Goal: Information Seeking & Learning: Learn about a topic

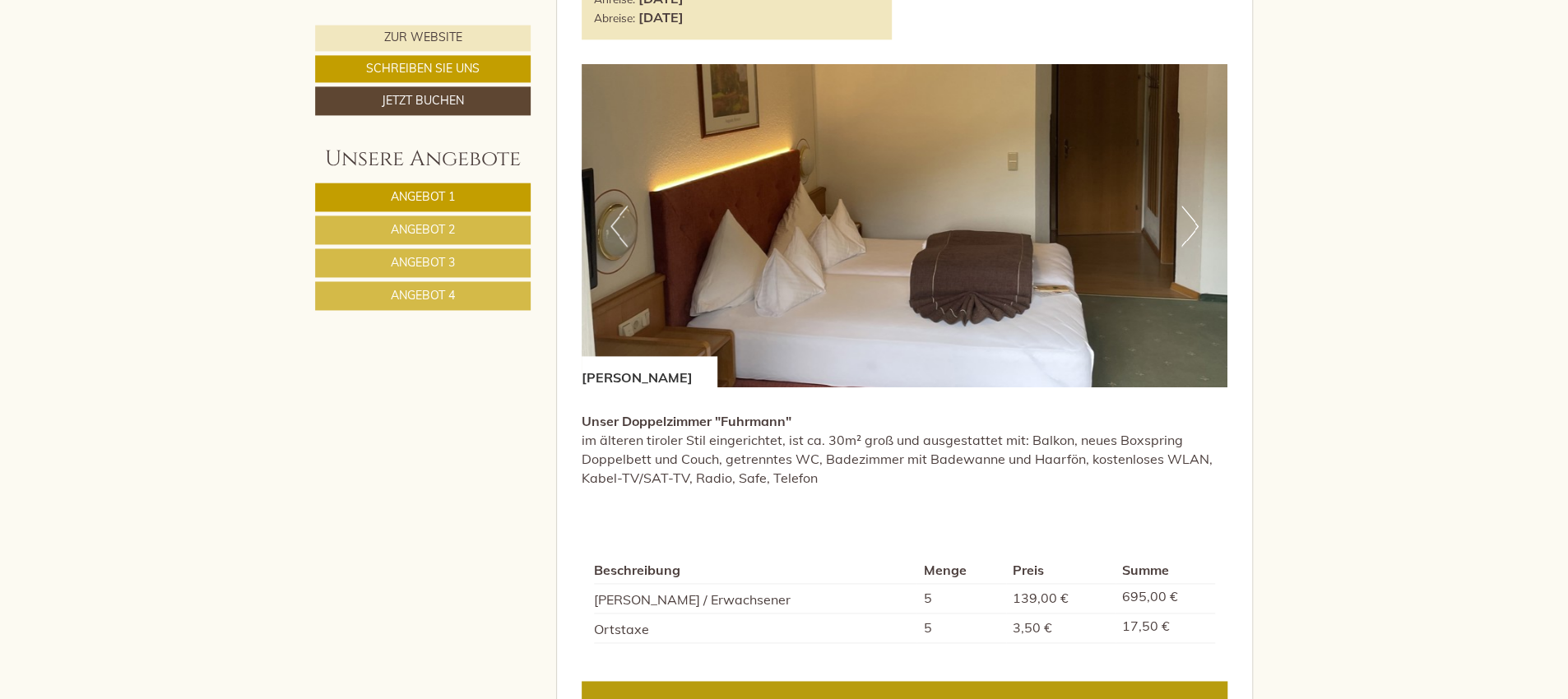
scroll to position [1129, 0]
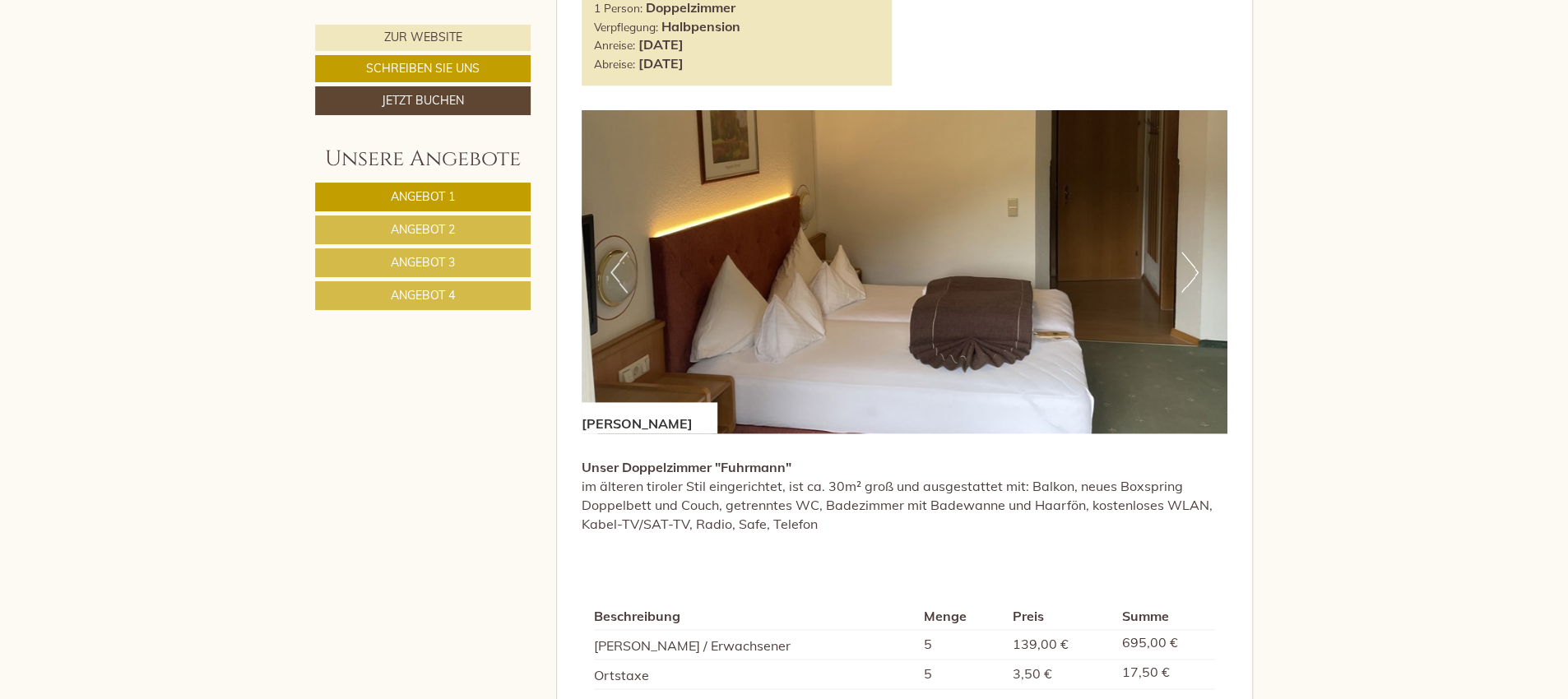
click at [1188, 268] on button "Next" at bounding box center [1190, 272] width 17 height 41
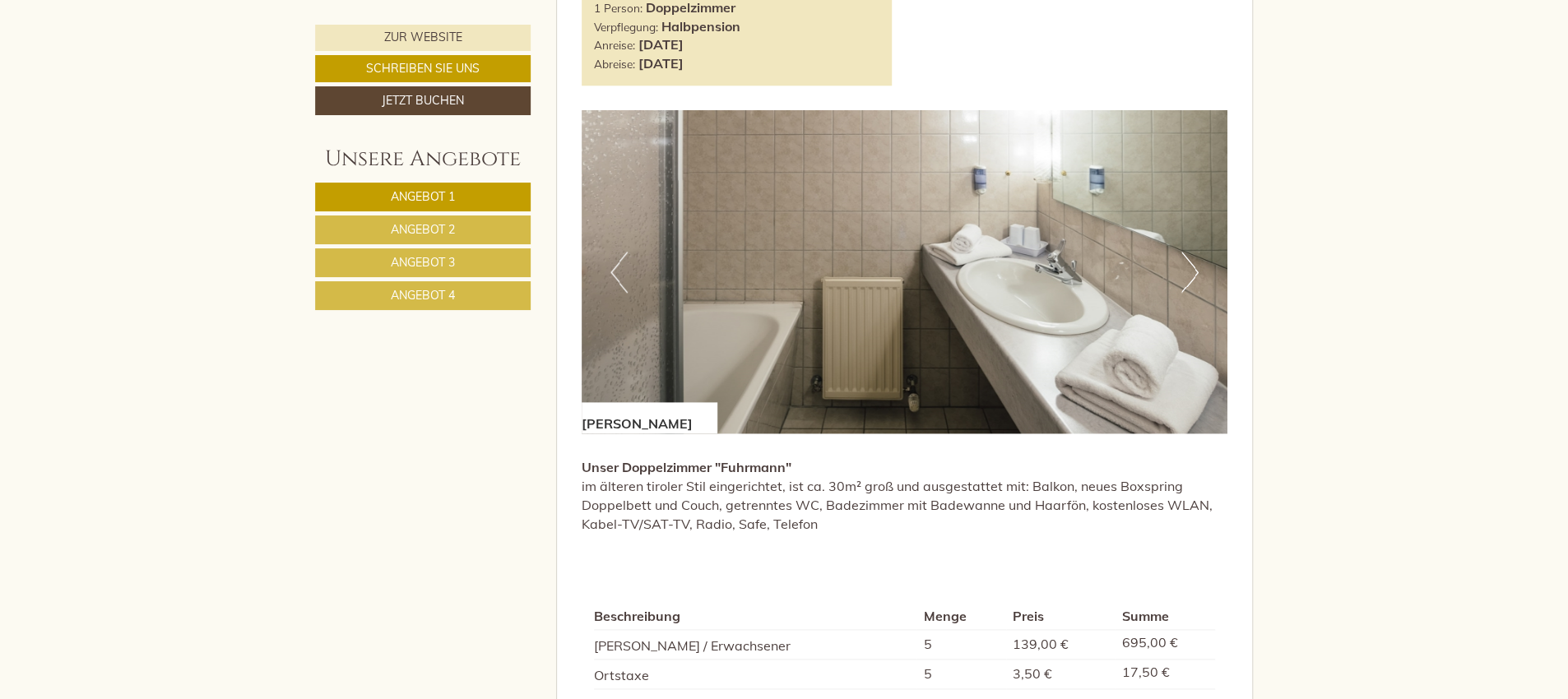
click at [1188, 268] on button "Next" at bounding box center [1190, 272] width 17 height 41
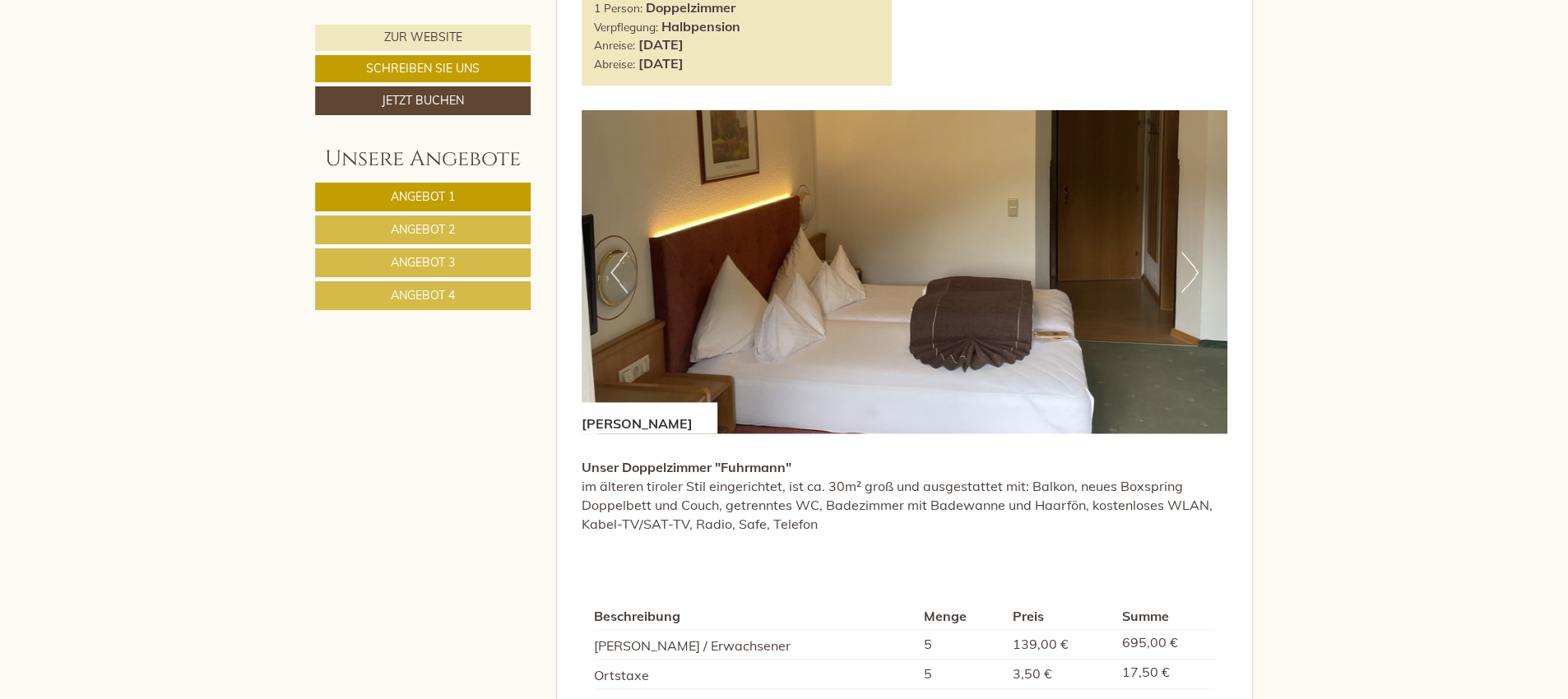
click at [1188, 268] on button "Next" at bounding box center [1190, 272] width 17 height 41
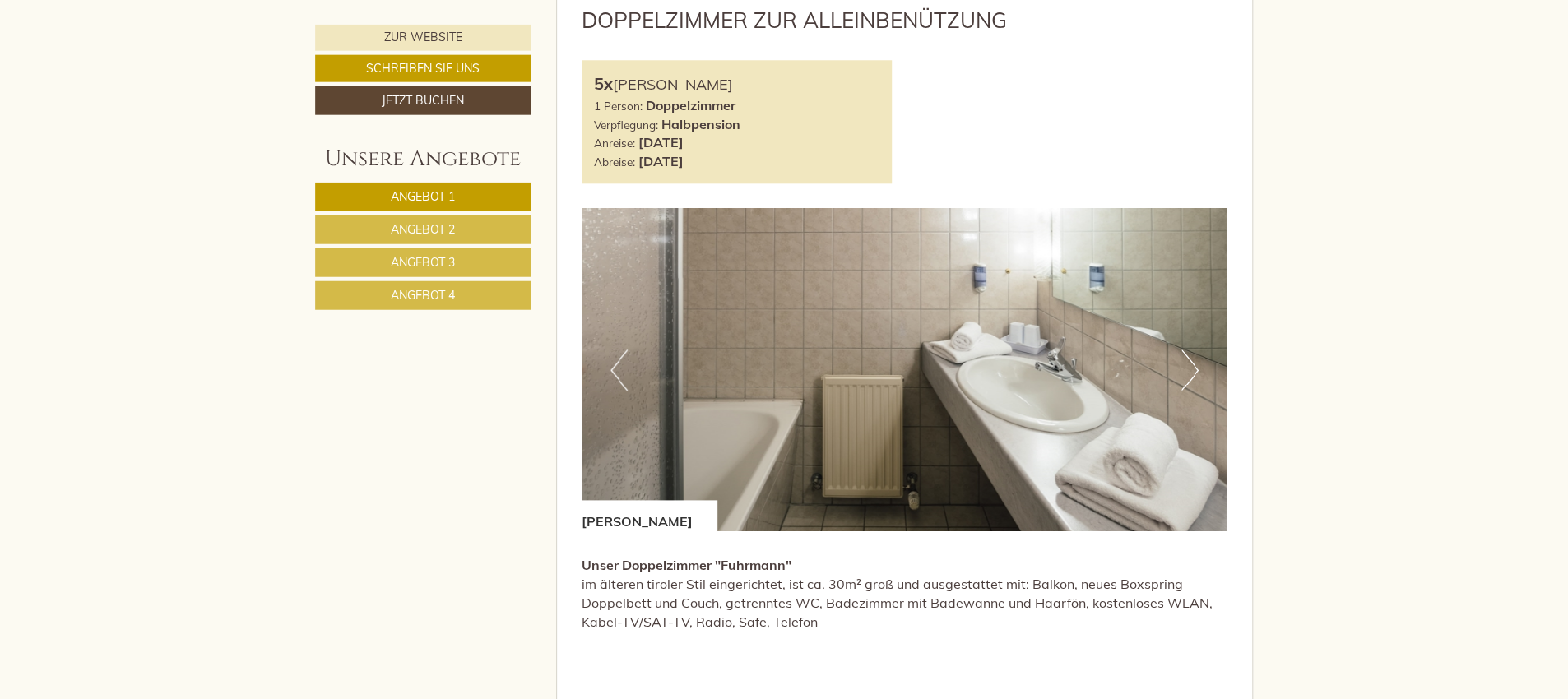
scroll to position [1043, 0]
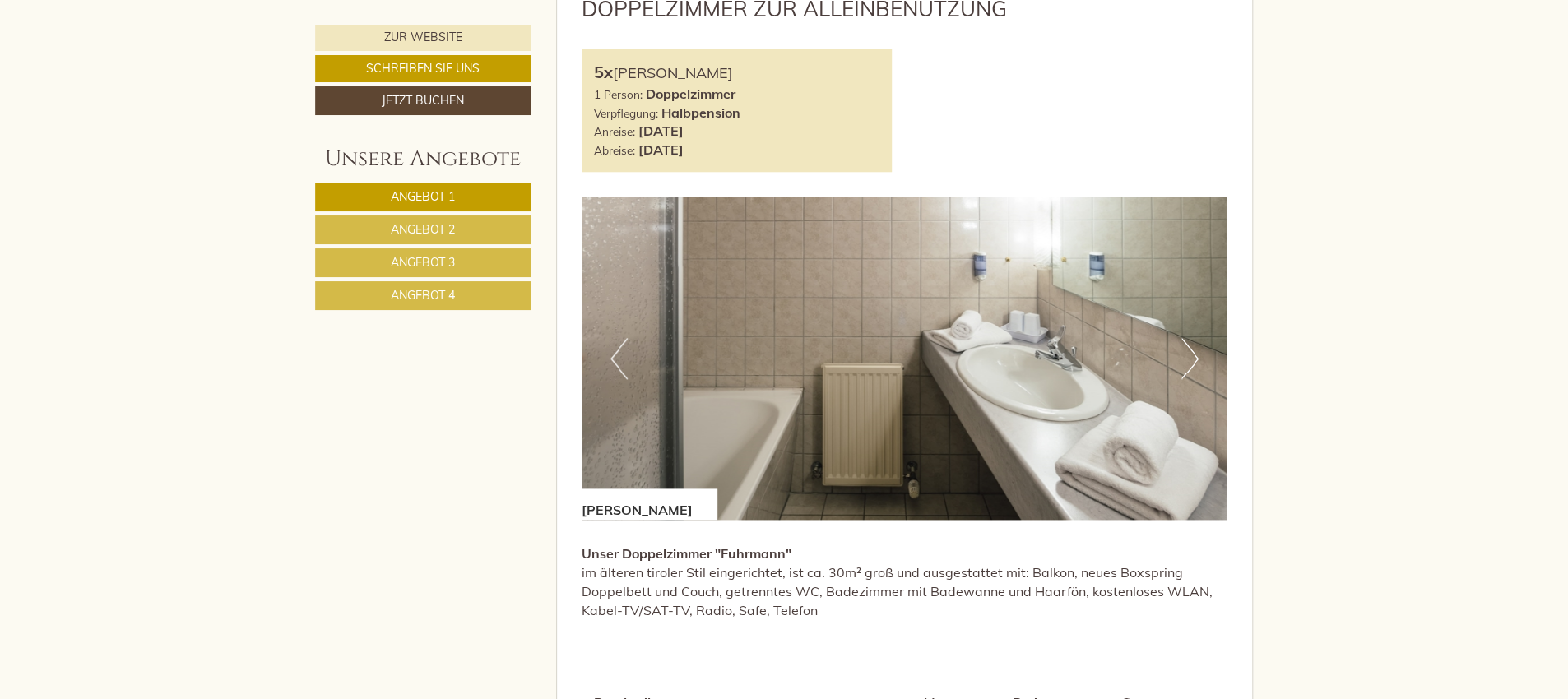
click at [415, 232] on span "Angebot 2" at bounding box center [423, 228] width 64 height 15
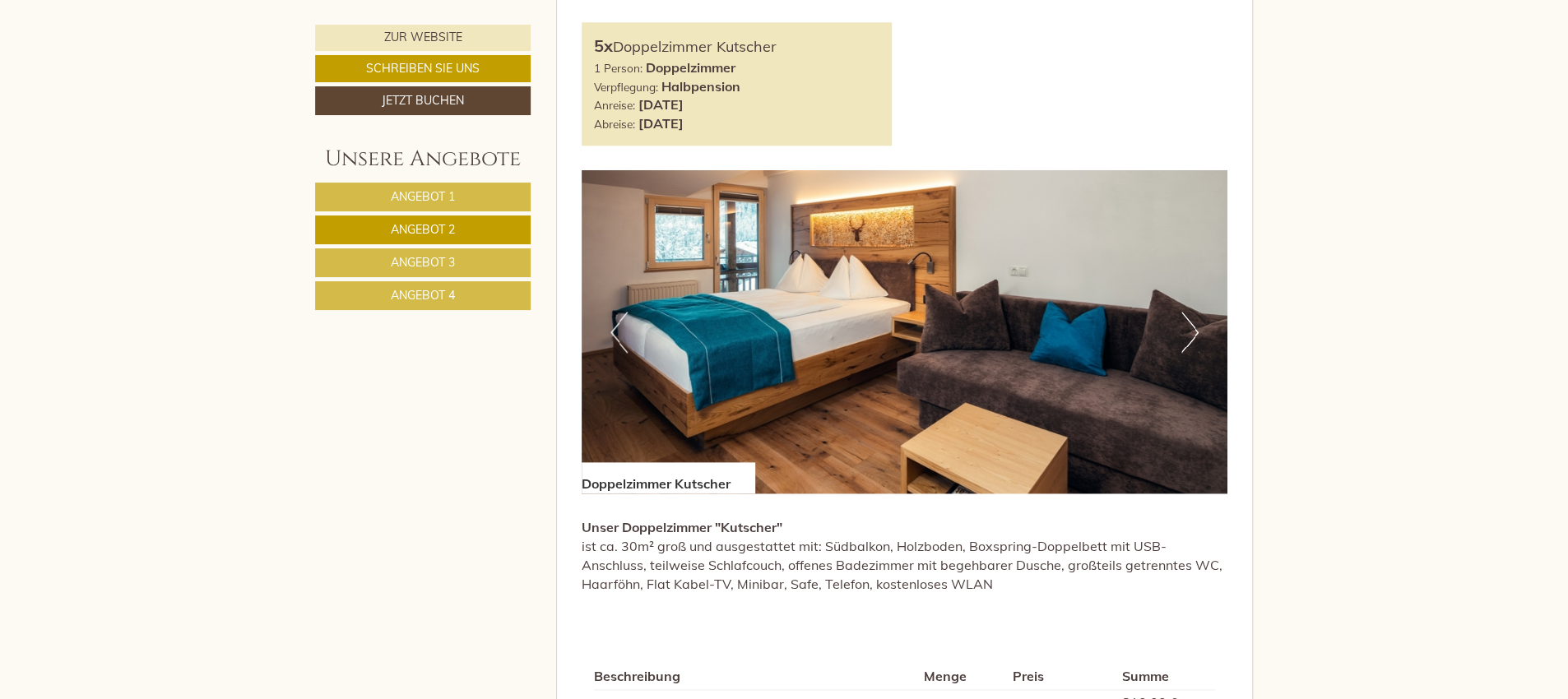
scroll to position [982, 0]
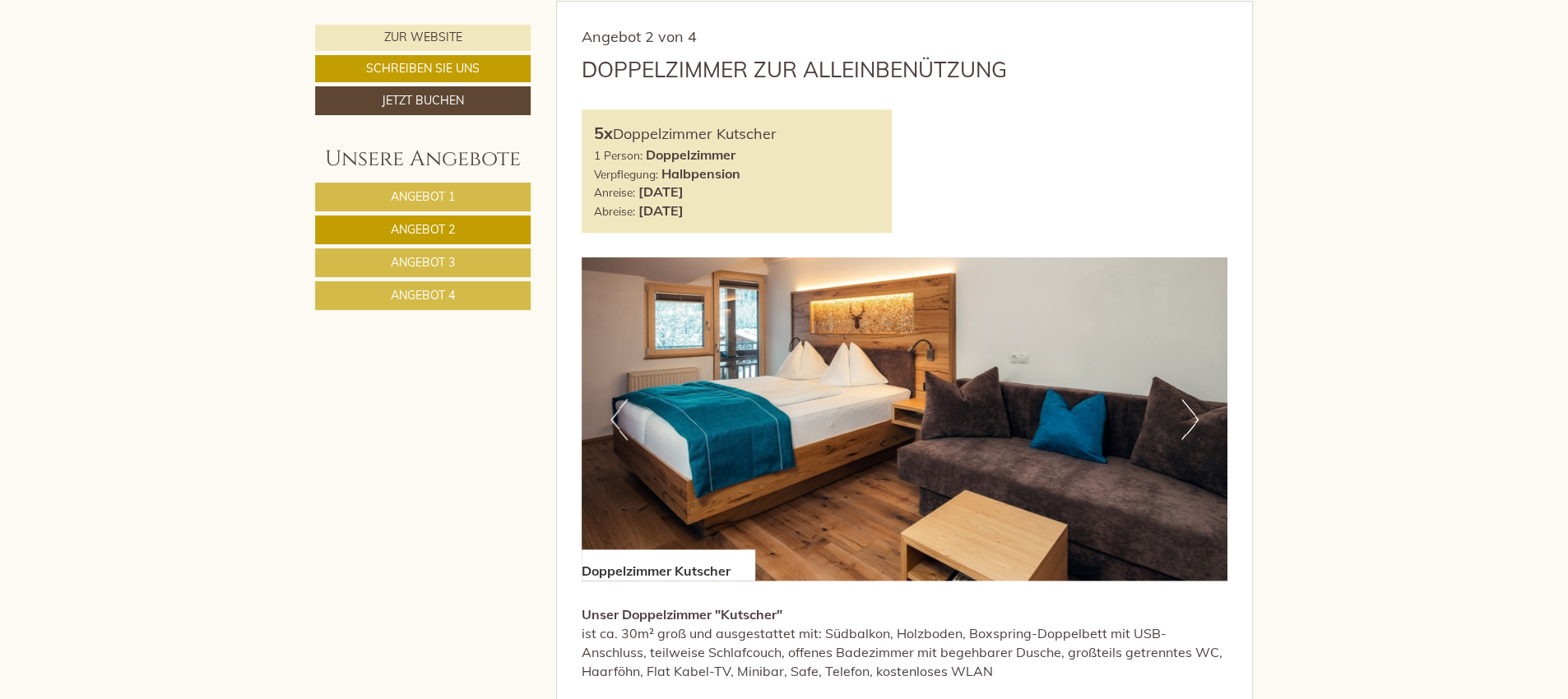
click at [1180, 419] on img at bounding box center [906, 419] width 647 height 323
click at [1196, 418] on button "Next" at bounding box center [1190, 419] width 17 height 41
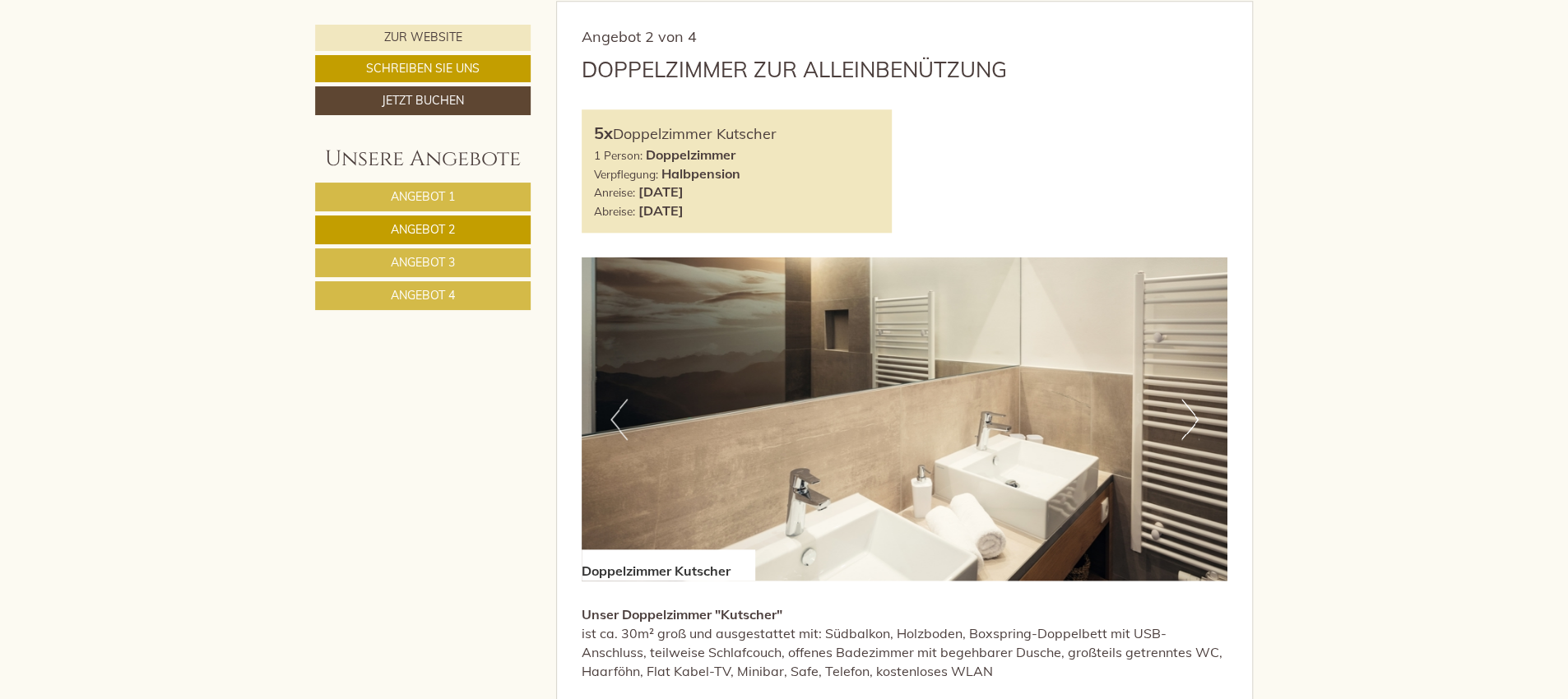
click at [1196, 418] on button "Next" at bounding box center [1190, 419] width 17 height 41
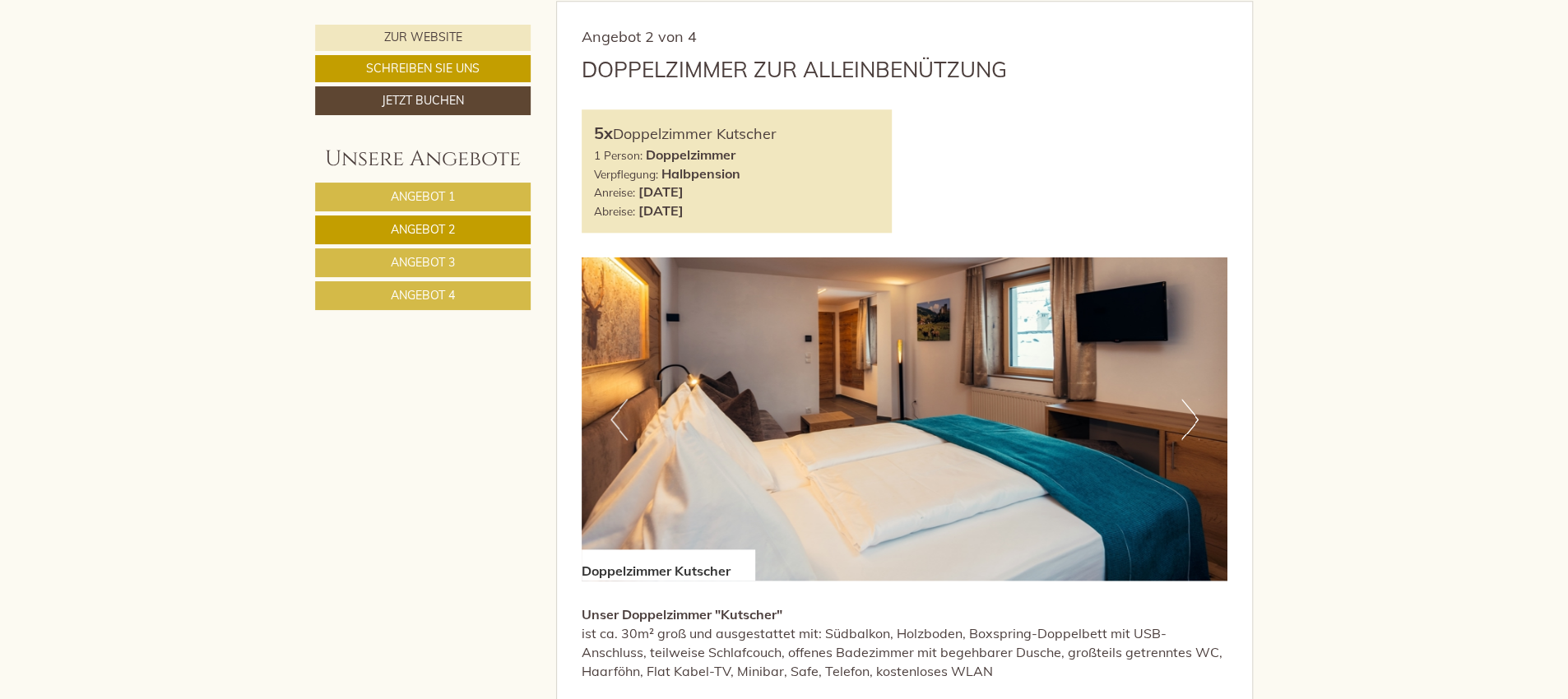
click at [1196, 418] on button "Next" at bounding box center [1190, 419] width 17 height 41
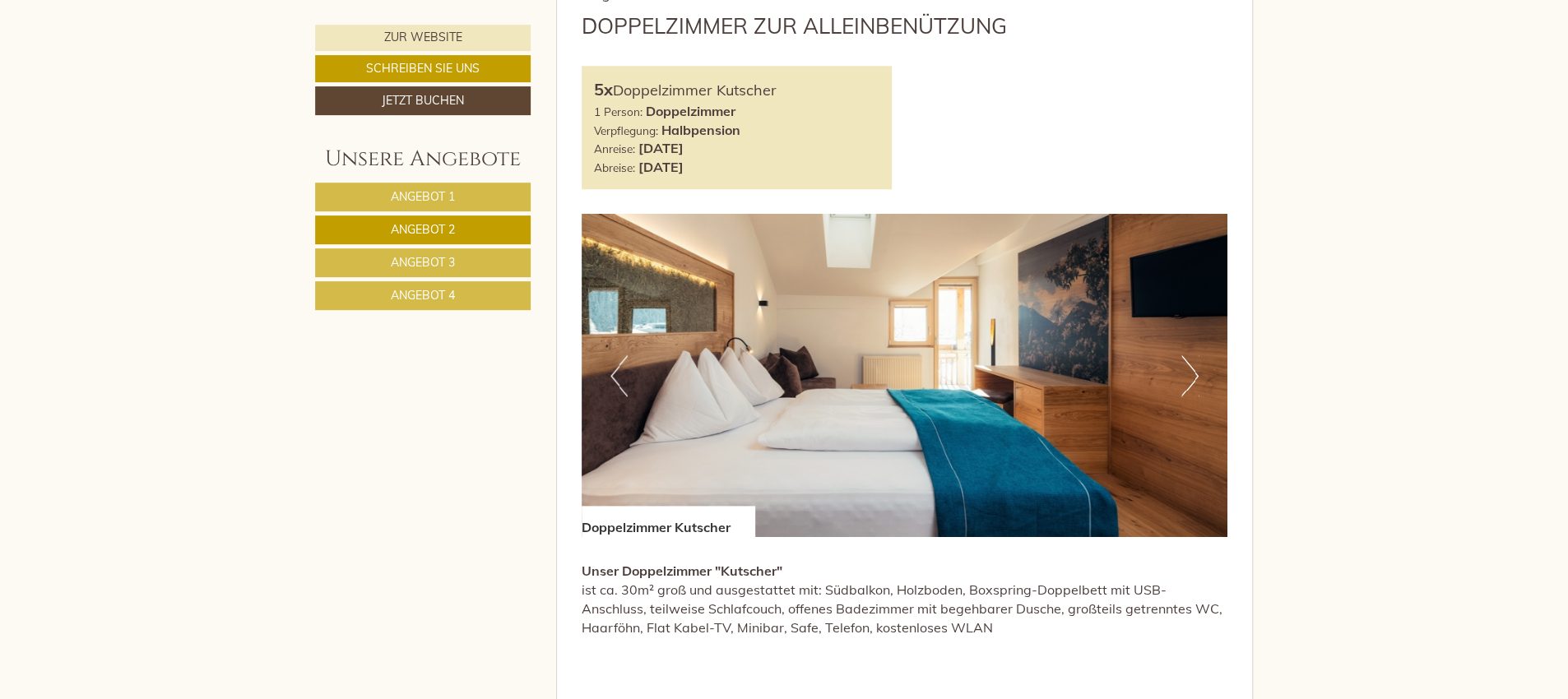
scroll to position [1069, 0]
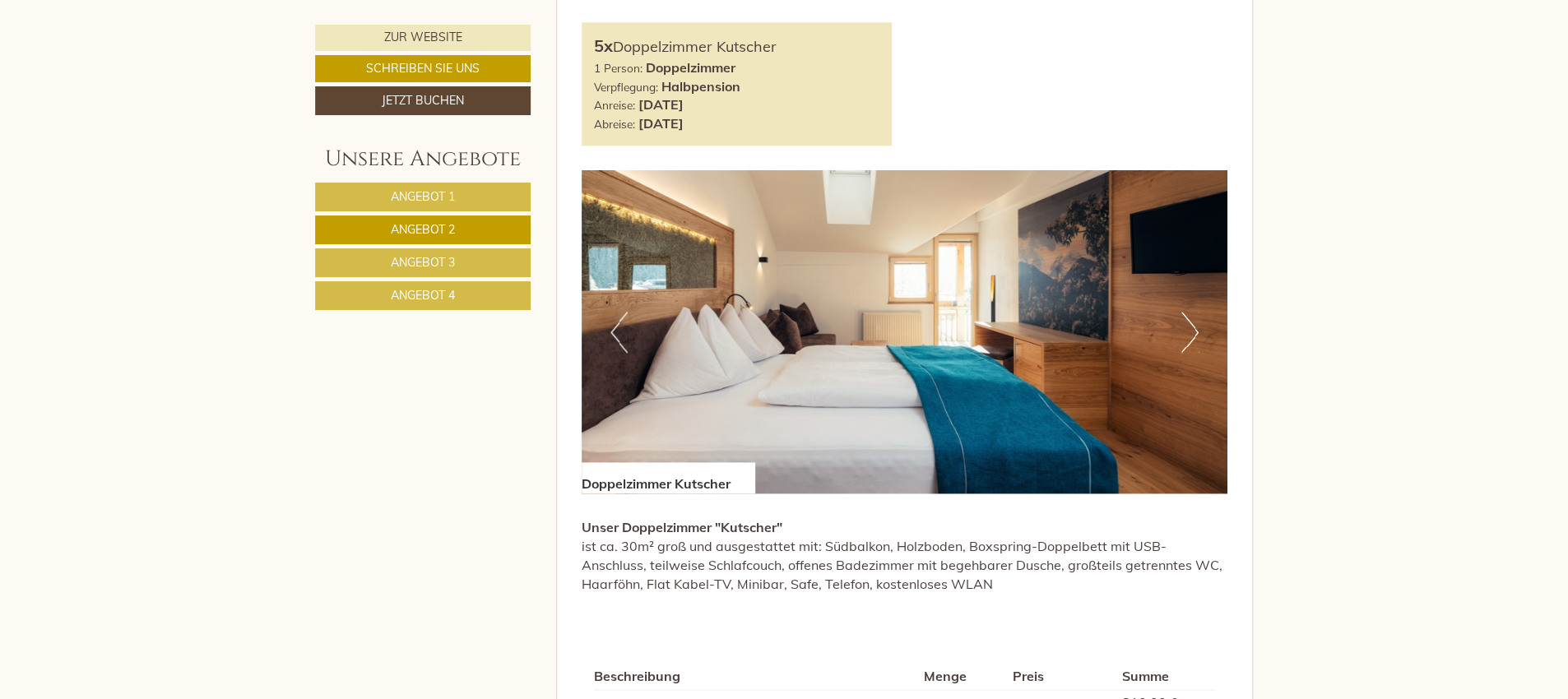
click at [452, 258] on span "Angebot 3" at bounding box center [423, 261] width 64 height 15
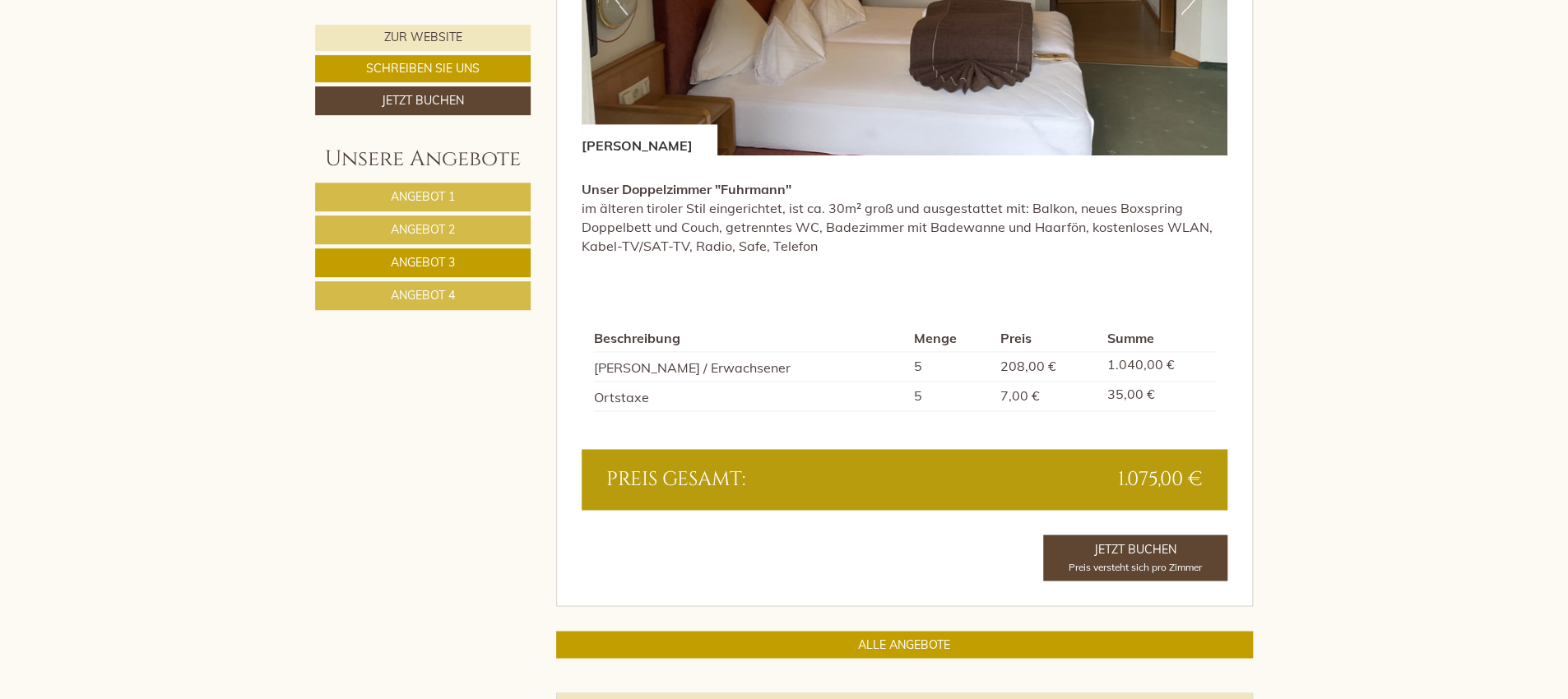
scroll to position [1415, 0]
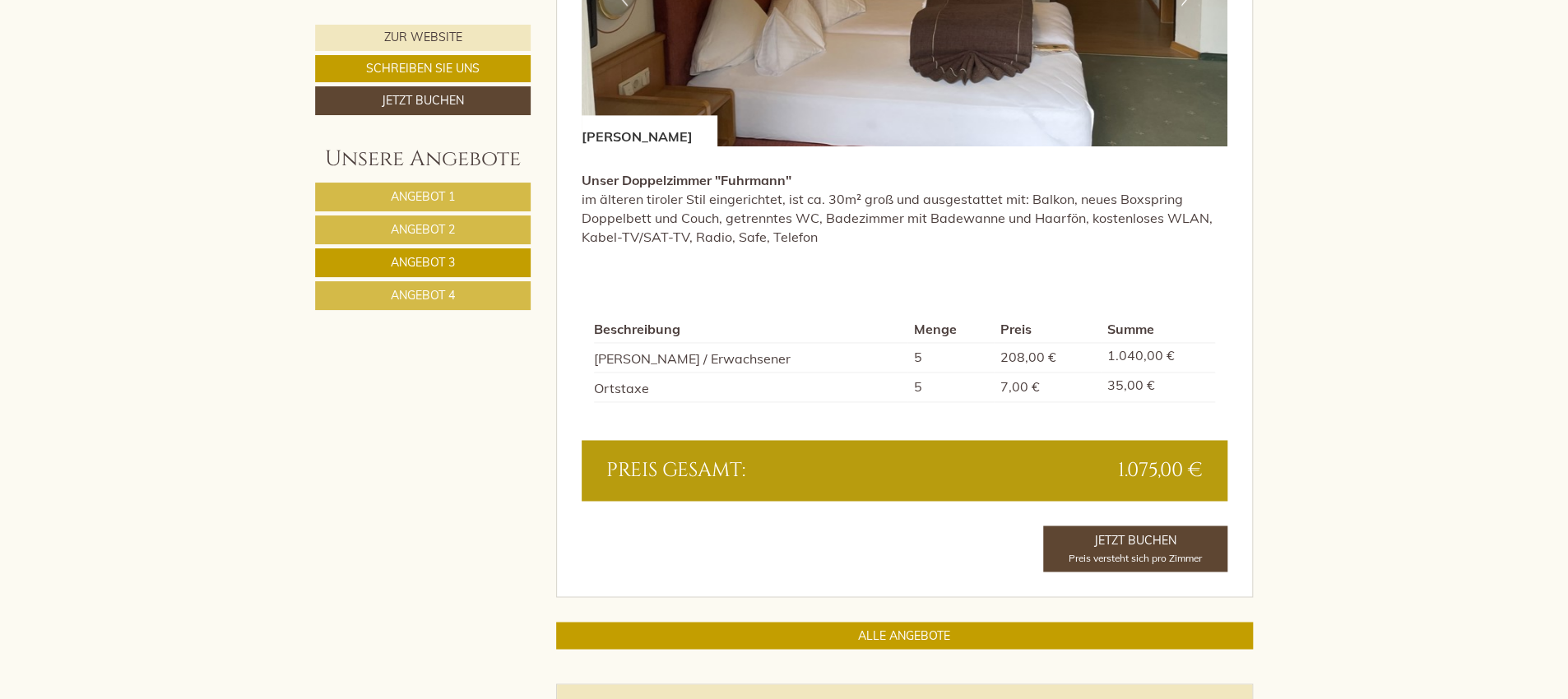
click at [430, 295] on span "Angebot 4" at bounding box center [423, 294] width 64 height 15
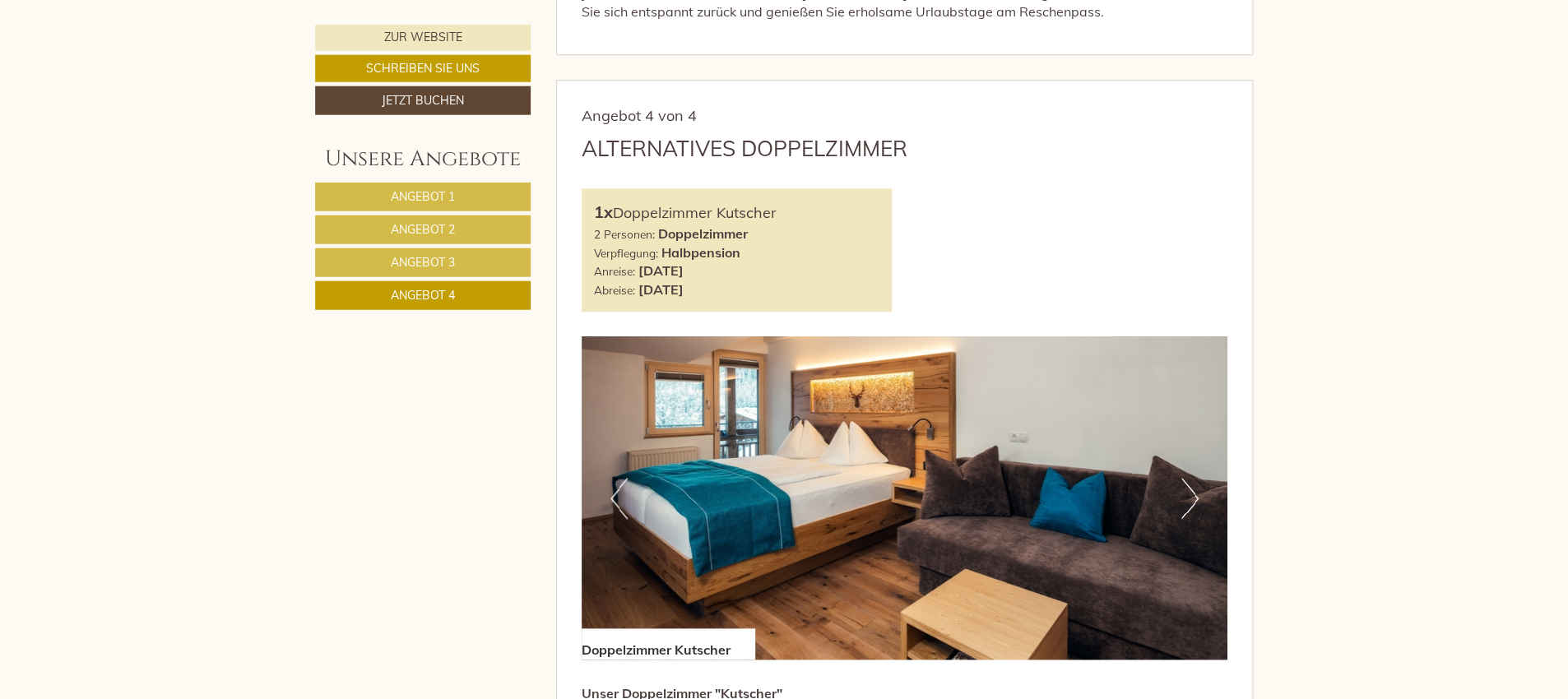
scroll to position [895, 0]
